Goal: Information Seeking & Learning: Learn about a topic

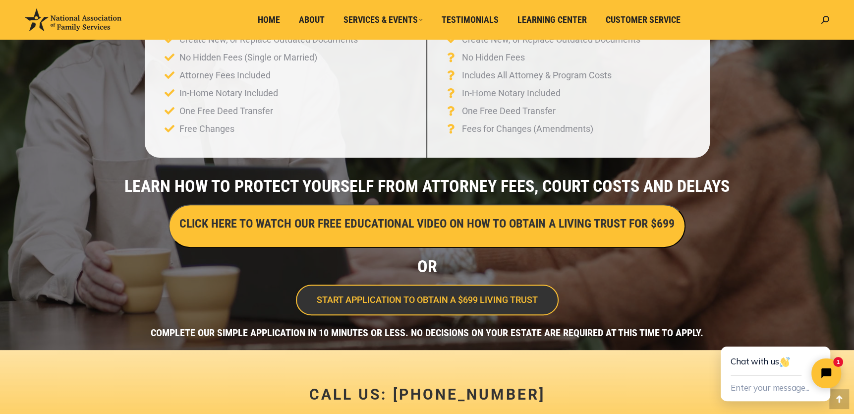
scroll to position [248, 0]
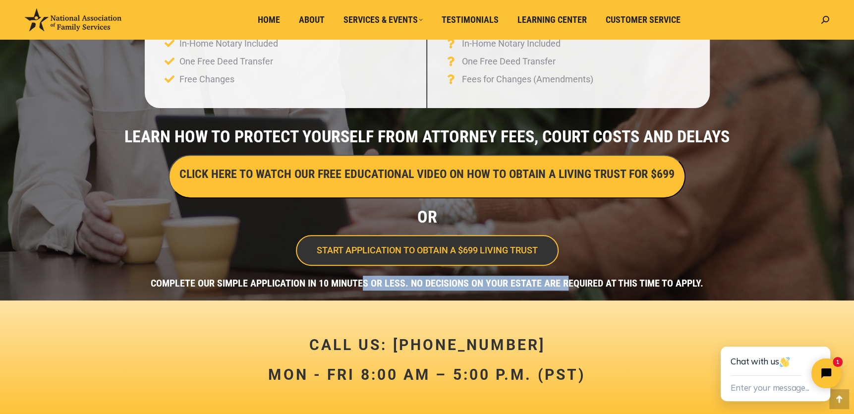
drag, startPoint x: 366, startPoint y: 283, endPoint x: 568, endPoint y: 278, distance: 202.7
click at [568, 278] on h4 "COMPLETE OUR SIMPLE APPLICATION IN 10 MINUTES OR LESS. NO DECISIONS ON YOUR EST…" at bounding box center [427, 283] width 844 height 15
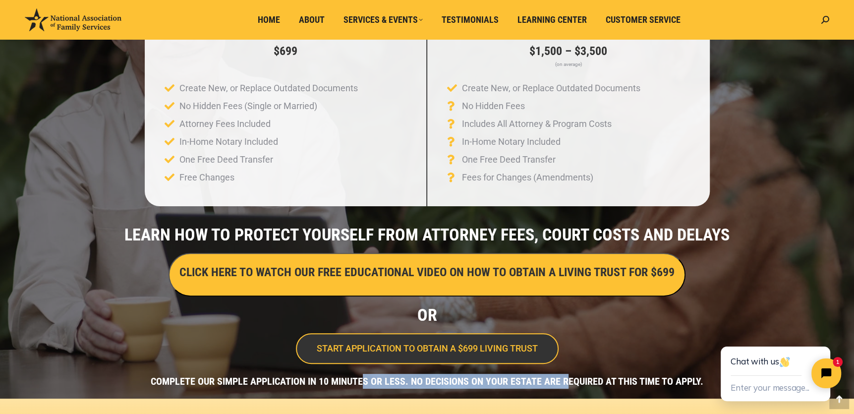
scroll to position [0, 0]
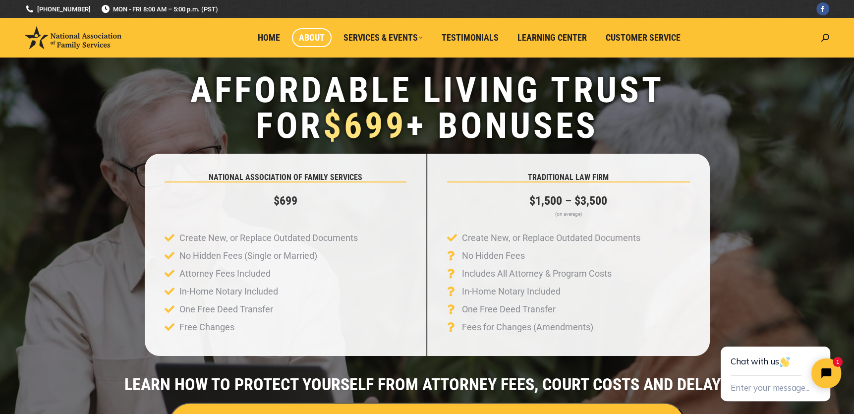
click at [300, 37] on span "About" at bounding box center [312, 37] width 26 height 11
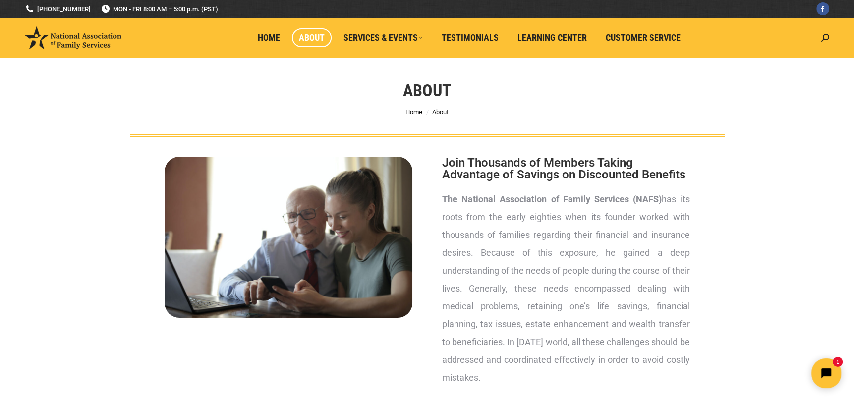
click at [512, 258] on p "The National Association of Family Services (NAFS) has its roots from the early…" at bounding box center [566, 288] width 248 height 196
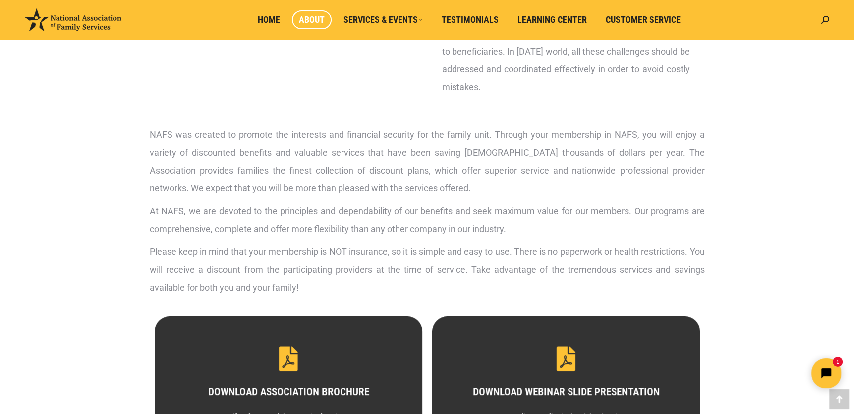
scroll to position [396, 0]
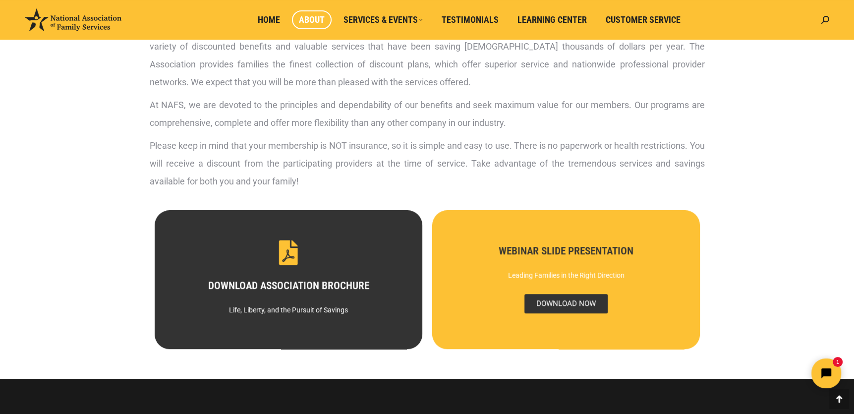
click at [560, 306] on span "DOWNLOAD NOW" at bounding box center [565, 303] width 83 height 19
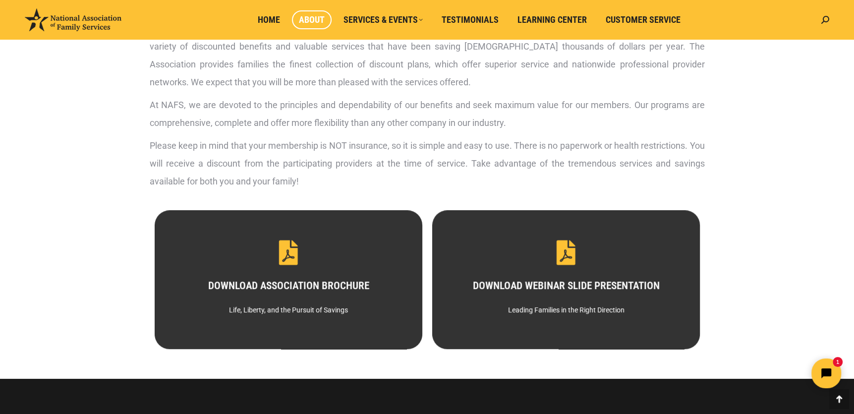
click at [372, 137] on p "Please keep in mind that your membership is NOT insurance, so it is simple and …" at bounding box center [427, 164] width 555 height 54
